Goal: Task Accomplishment & Management: Complete application form

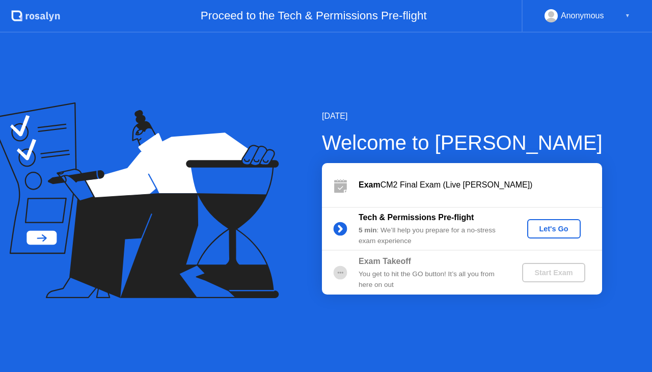
click at [539, 228] on div "Let's Go" at bounding box center [554, 229] width 45 height 8
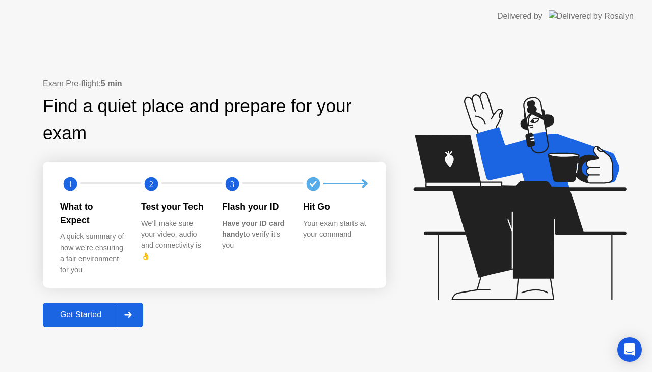
click at [105, 310] on div "Get Started" at bounding box center [81, 314] width 70 height 9
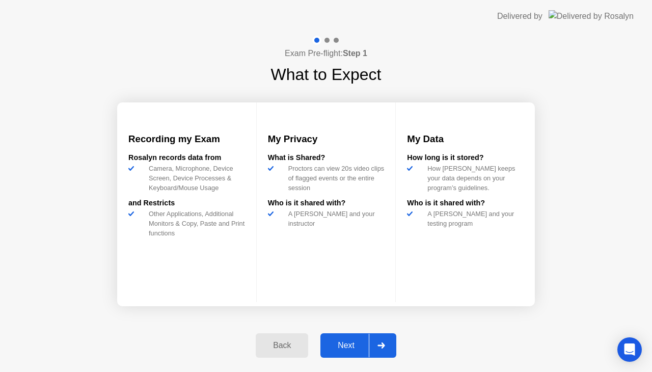
click at [367, 341] on div "Next" at bounding box center [346, 345] width 45 height 9
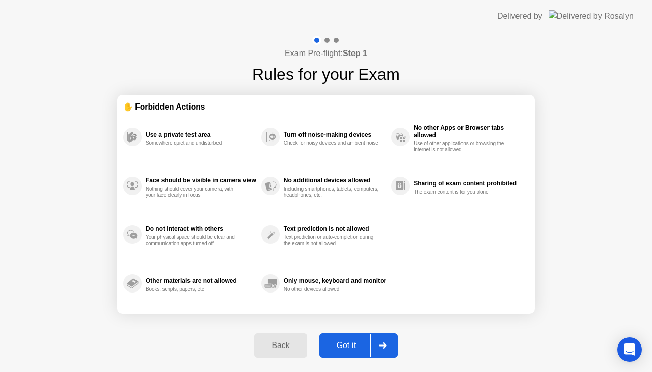
click at [347, 337] on button "Got it" at bounding box center [359, 345] width 78 height 24
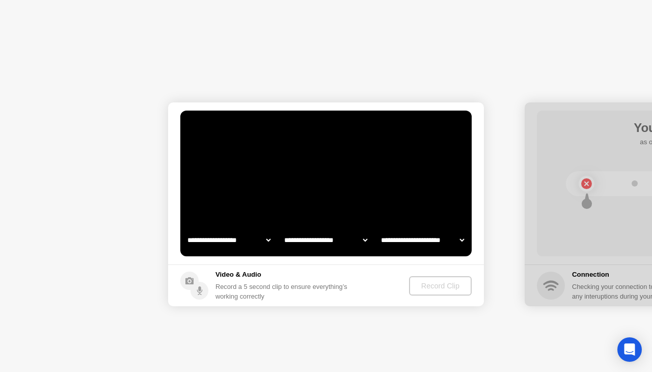
select select "**********"
select select "*******"
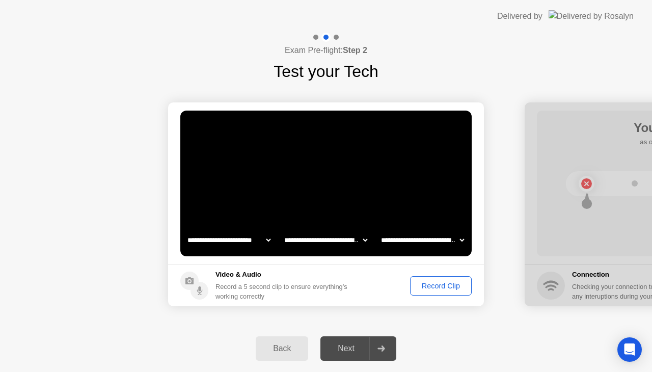
click at [427, 287] on div "Record Clip" at bounding box center [441, 286] width 55 height 8
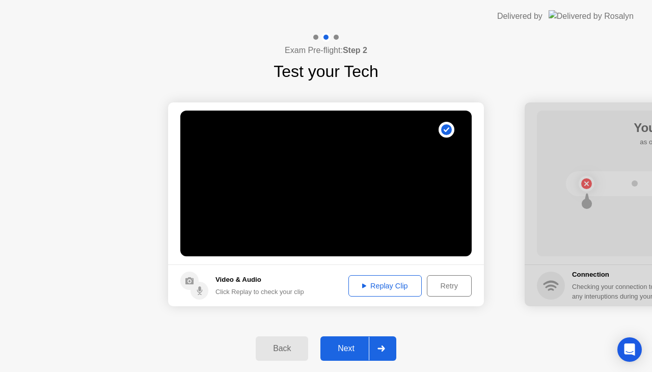
click at [401, 291] on button "Replay Clip" at bounding box center [385, 285] width 73 height 21
click at [349, 345] on div "Next" at bounding box center [346, 348] width 45 height 9
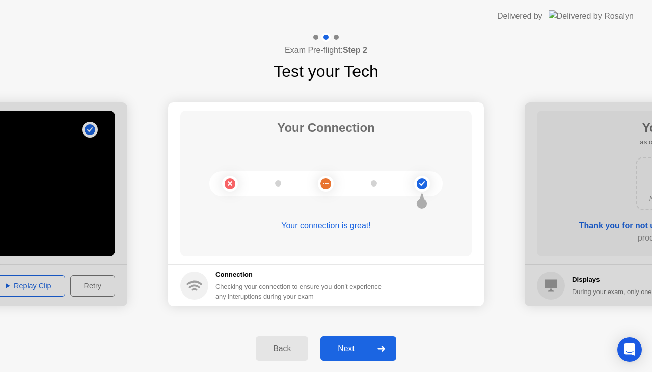
click at [366, 348] on div "Next" at bounding box center [346, 348] width 45 height 9
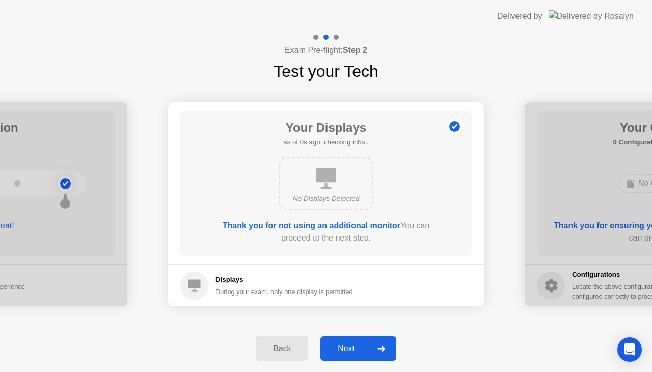
click at [363, 345] on div "Next" at bounding box center [346, 348] width 45 height 9
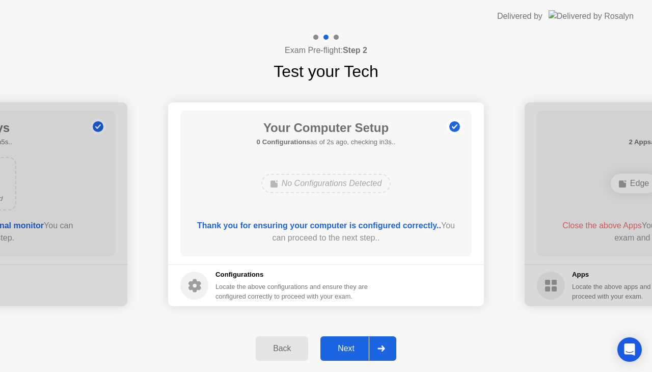
click at [355, 345] on div "Next" at bounding box center [346, 348] width 45 height 9
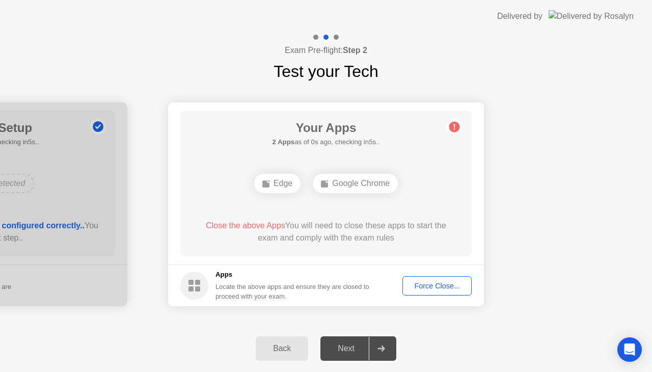
click at [420, 284] on div "Force Close..." at bounding box center [437, 286] width 62 height 8
click at [417, 278] on button "Force Close..." at bounding box center [437, 285] width 69 height 19
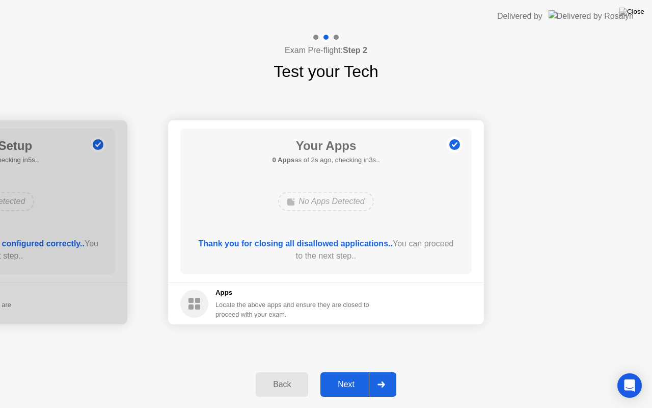
click at [354, 372] on div "Next" at bounding box center [346, 384] width 45 height 9
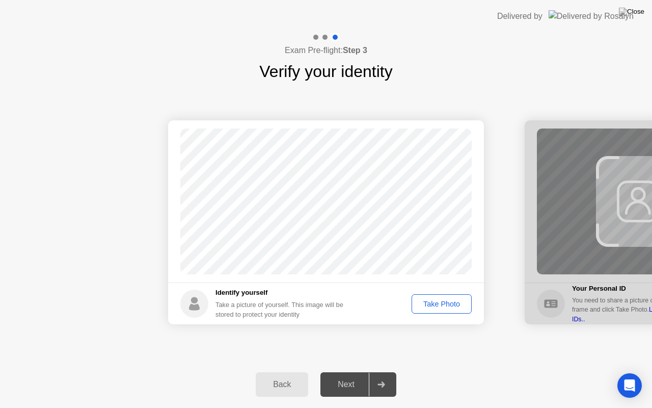
click at [435, 300] on div "Take Photo" at bounding box center [441, 304] width 53 height 8
click at [357, 372] on button "Next" at bounding box center [359, 384] width 76 height 24
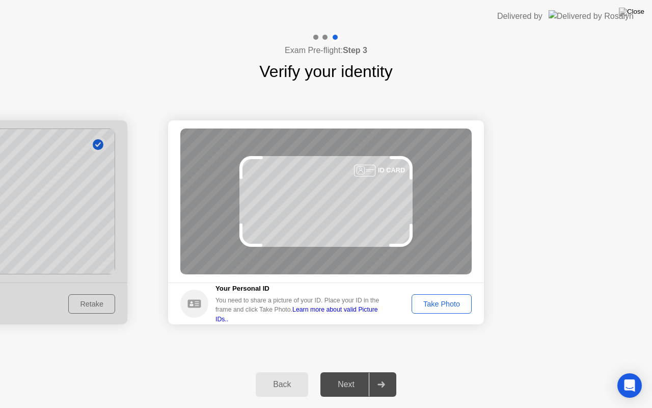
click at [439, 304] on div "Take Photo" at bounding box center [441, 304] width 53 height 8
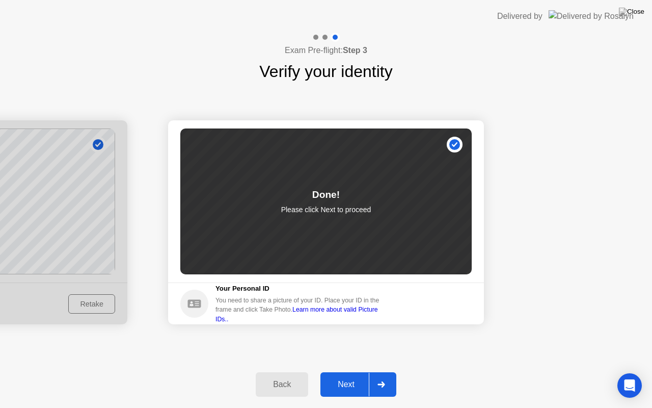
click at [349, 372] on div "Next" at bounding box center [346, 384] width 45 height 9
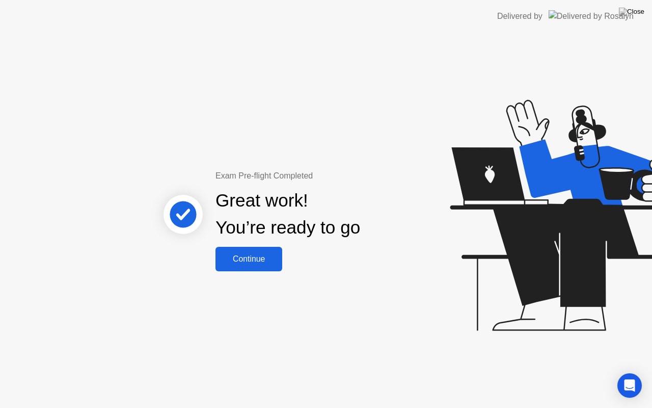
click at [270, 269] on button "Continue" at bounding box center [249, 259] width 67 height 24
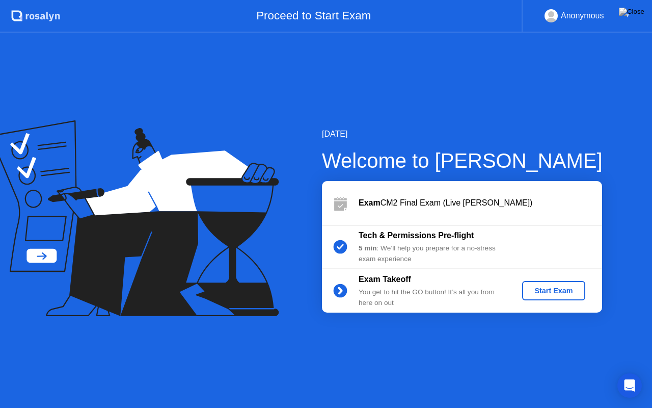
click at [544, 293] on div "Start Exam" at bounding box center [553, 290] width 55 height 8
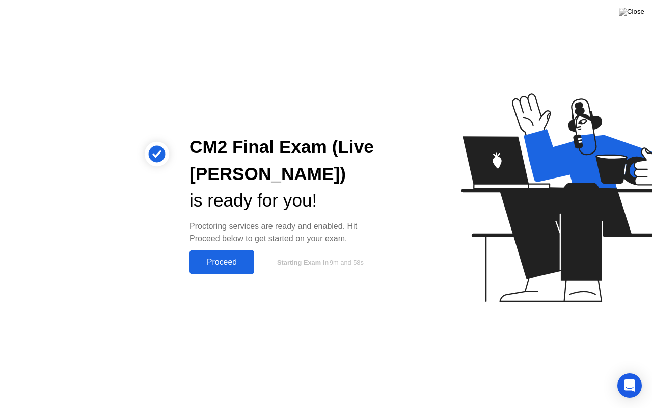
click at [245, 262] on div "Proceed" at bounding box center [222, 261] width 59 height 9
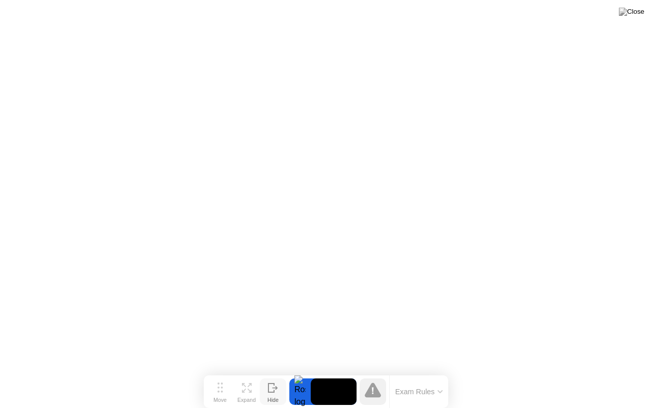
click at [277, 372] on icon at bounding box center [273, 388] width 10 height 10
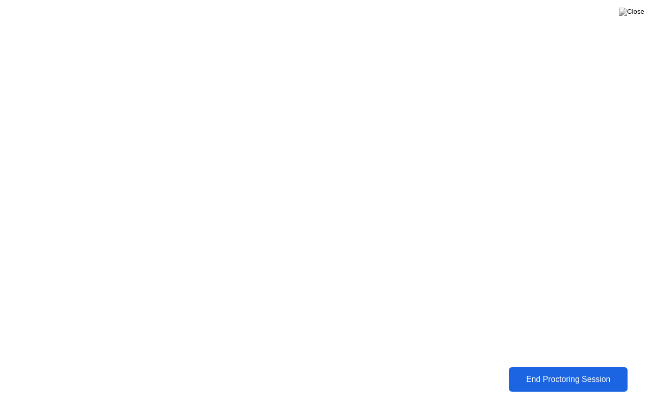
click at [549, 372] on button "End Proctoring Session" at bounding box center [569, 379] width 120 height 24
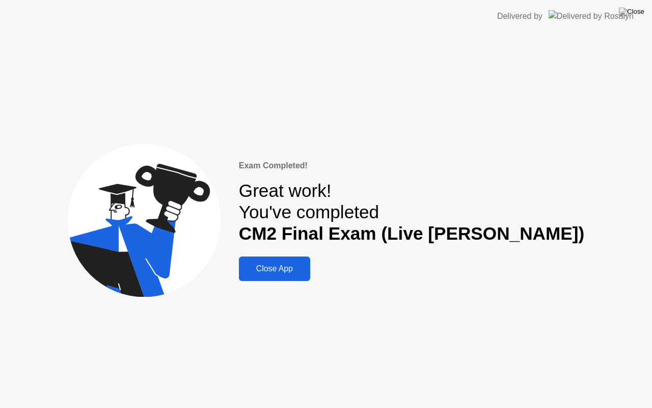
click at [307, 269] on div "Close App" at bounding box center [274, 268] width 65 height 9
